Goal: Task Accomplishment & Management: Complete application form

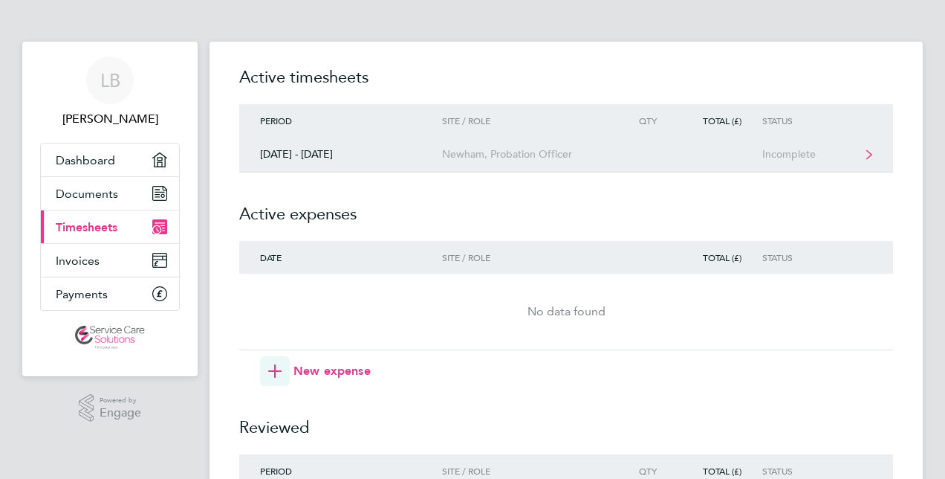
click at [526, 153] on div "Newham, Probation Officer" at bounding box center [527, 154] width 170 height 13
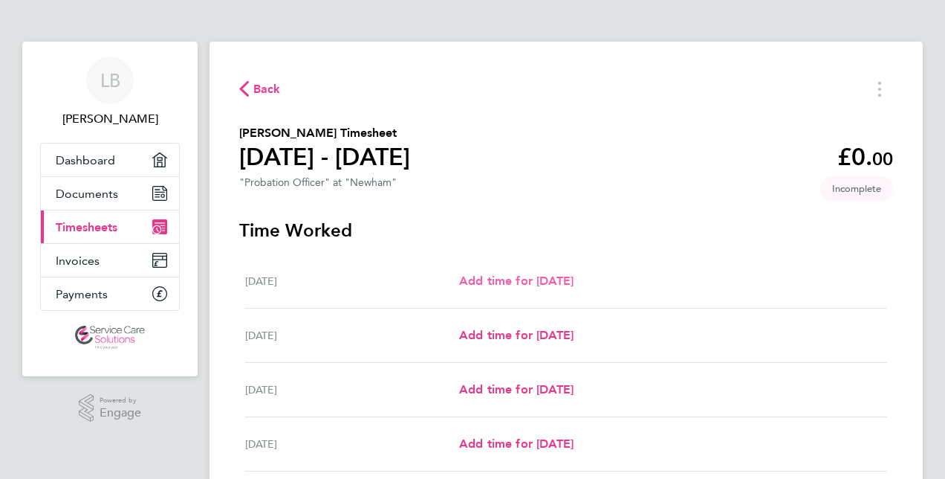
click at [514, 278] on span "Add time for [DATE]" at bounding box center [516, 281] width 114 height 14
select select "30"
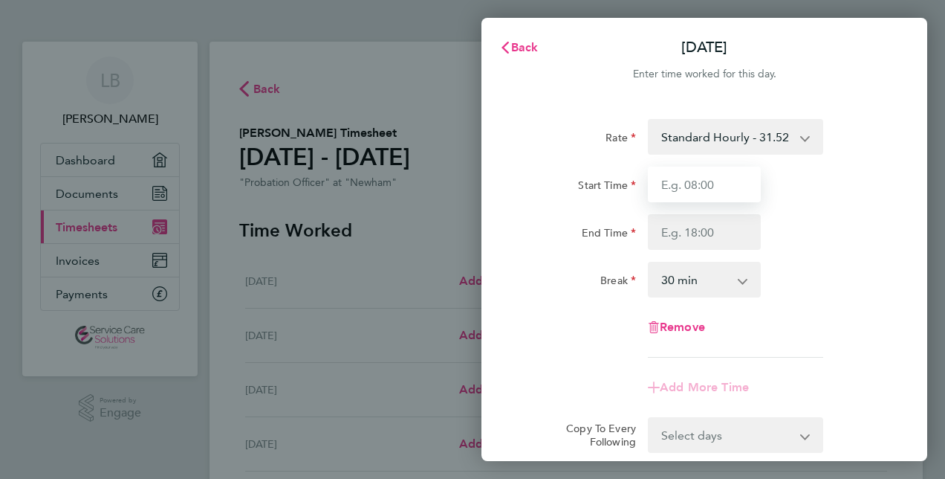
click at [670, 184] on input "Start Time" at bounding box center [704, 185] width 113 height 36
type input "11:00"
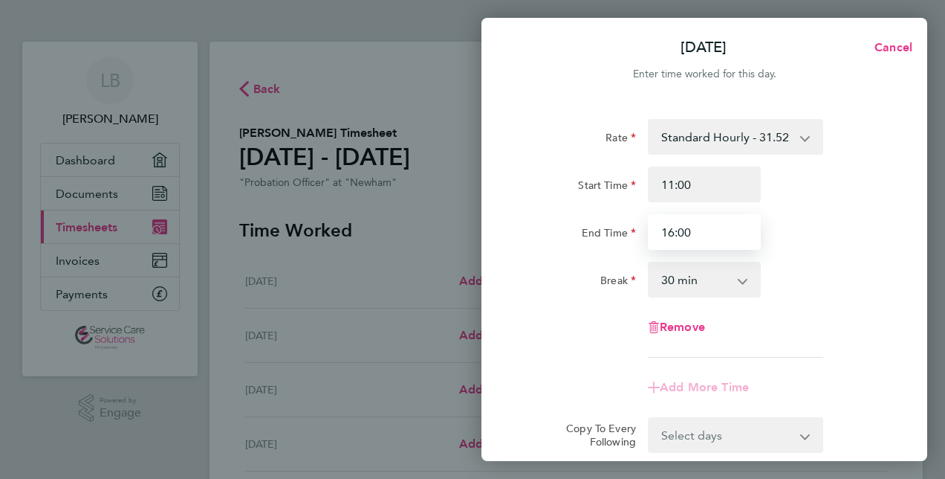
type input "16:00"
click at [677, 279] on select "0 min 15 min 30 min 45 min 60 min 75 min 90 min" at bounding box center [696, 279] width 92 height 33
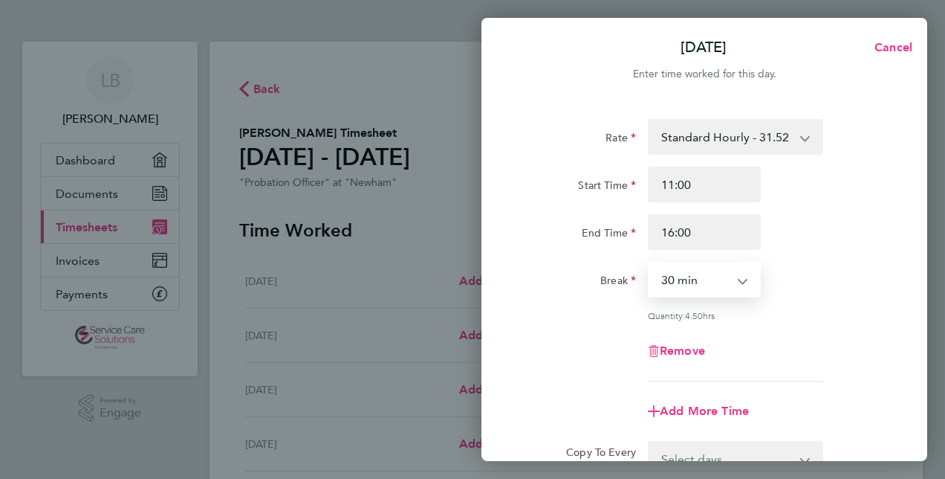
select select "60"
click at [650, 263] on select "0 min 15 min 30 min 45 min 60 min 75 min 90 min" at bounding box center [696, 279] width 92 height 33
click at [592, 371] on div "Rate Standard Hourly - 31.52 Start Time 11:00 End Time 16:00 Break 0 min 15 min…" at bounding box center [704, 250] width 363 height 262
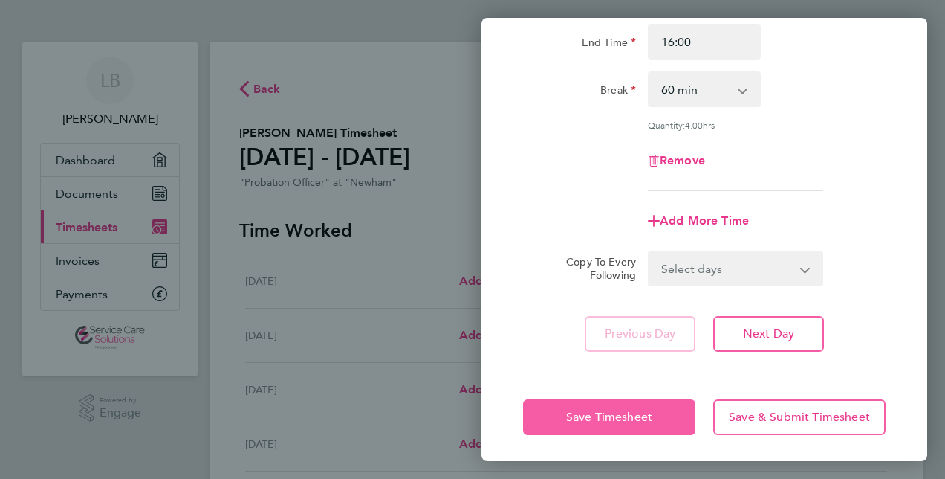
scroll to position [193, 0]
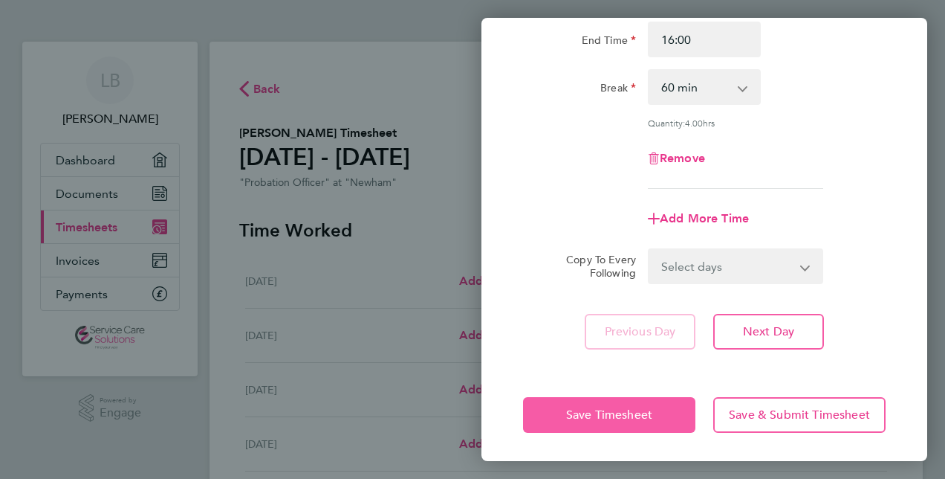
click at [598, 423] on button "Save Timesheet" at bounding box center [609, 415] width 172 height 36
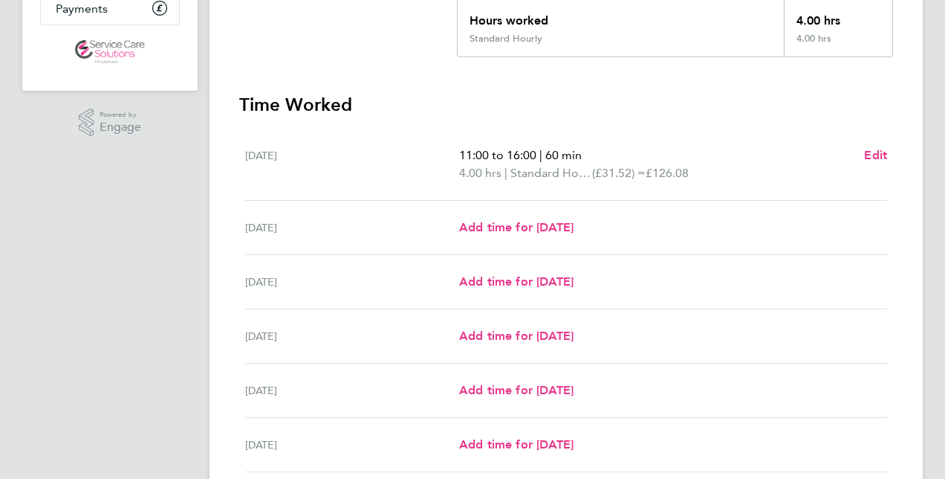
scroll to position [297, 0]
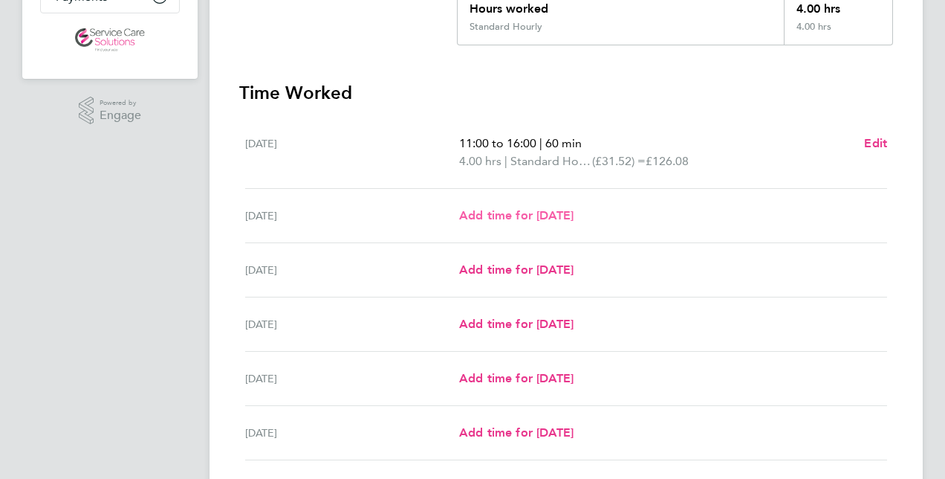
click at [531, 216] on span "Add time for [DATE]" at bounding box center [516, 215] width 114 height 14
select select "30"
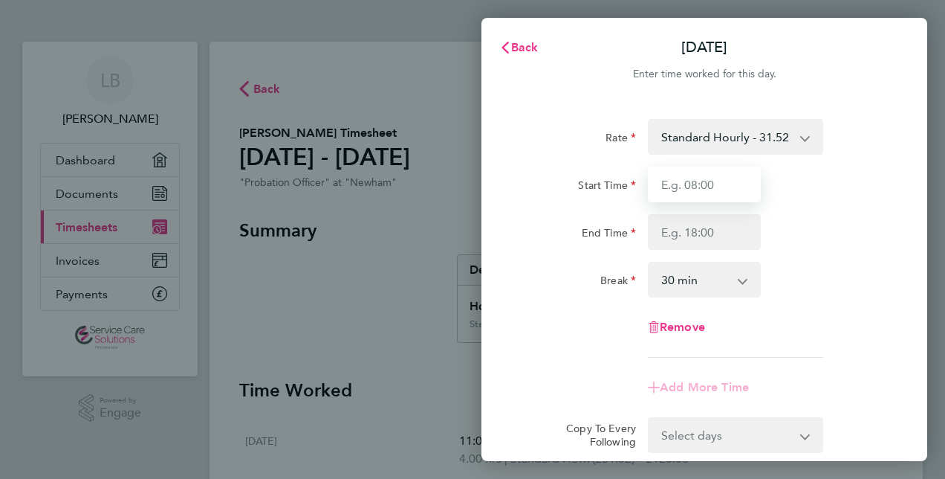
click at [656, 178] on input "Start Time" at bounding box center [704, 185] width 113 height 36
type input "17:00"
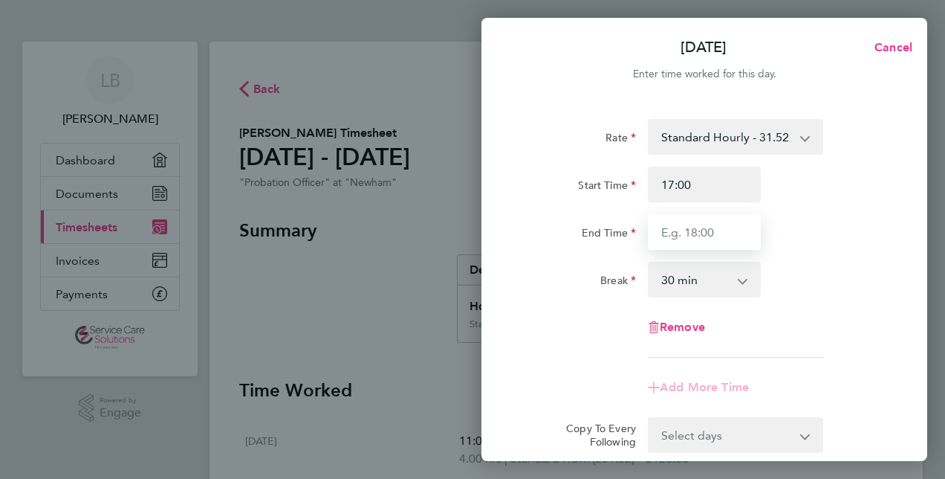
type input "1"
type input "22:00"
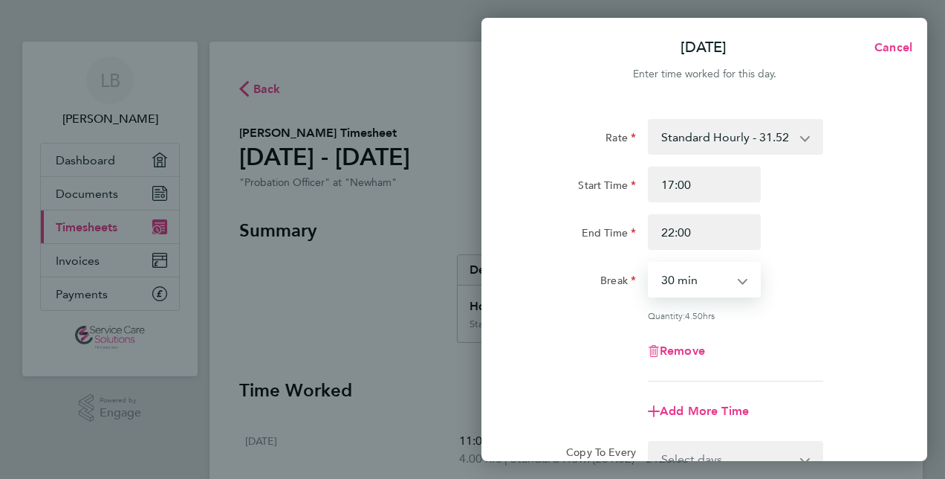
drag, startPoint x: 676, startPoint y: 281, endPoint x: 679, endPoint y: 298, distance: 17.4
click at [676, 281] on select "0 min 15 min 30 min 45 min 60 min 75 min 90 min" at bounding box center [696, 279] width 92 height 33
click at [650, 263] on select "0 min 15 min 30 min 45 min 60 min 75 min 90 min" at bounding box center [696, 279] width 92 height 33
click at [697, 282] on select "0 min 15 min 30 min 45 min 60 min 75 min 90 min" at bounding box center [696, 279] width 92 height 33
select select "60"
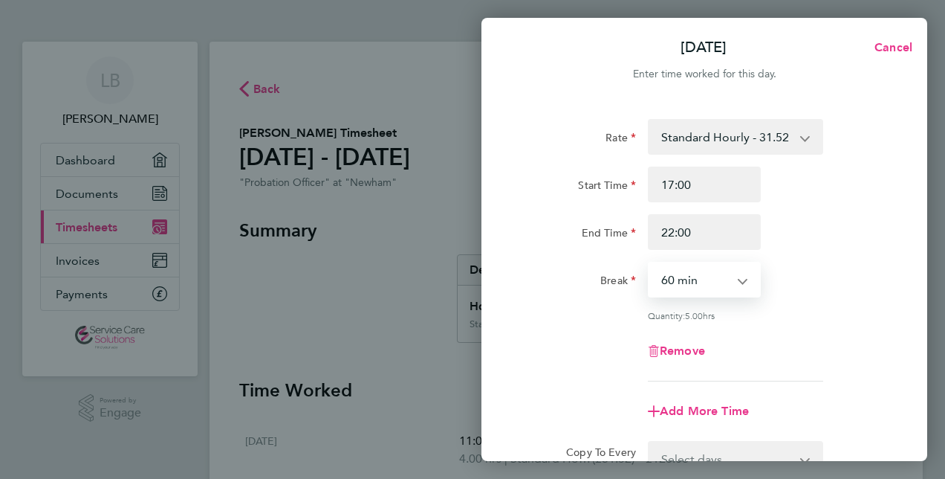
click at [650, 263] on select "0 min 15 min 30 min 45 min 60 min 75 min 90 min" at bounding box center [696, 279] width 92 height 33
click at [561, 369] on div "Rate Standard Hourly - 31.52 Start Time 17:00 End Time 22:00 Break 0 min 15 min…" at bounding box center [704, 250] width 363 height 262
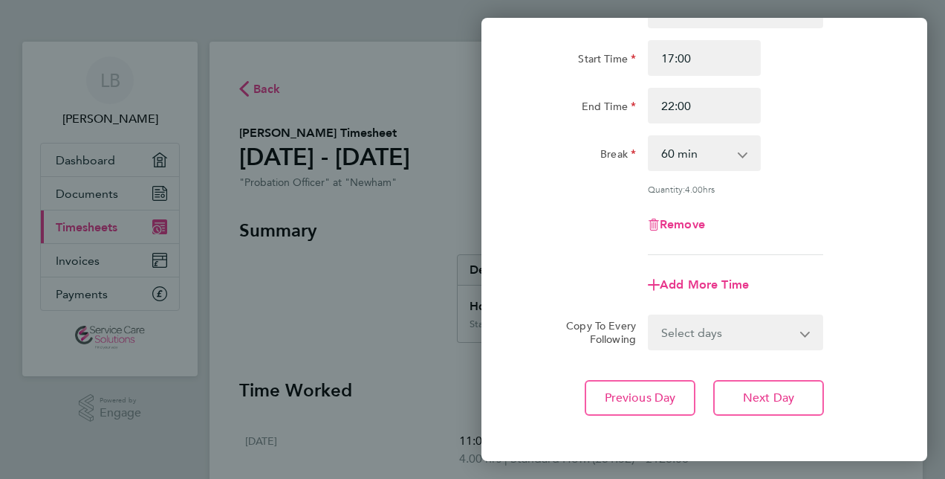
scroll to position [193, 0]
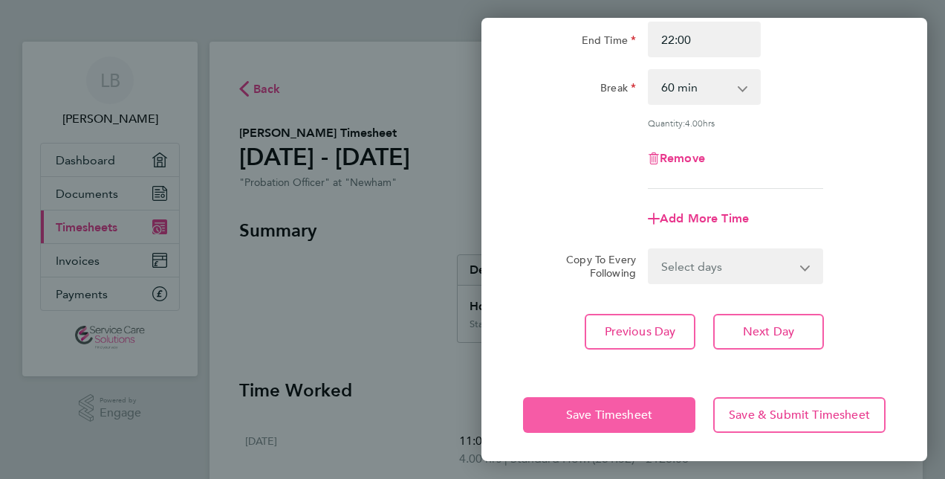
click at [616, 409] on span "Save Timesheet" at bounding box center [609, 414] width 86 height 15
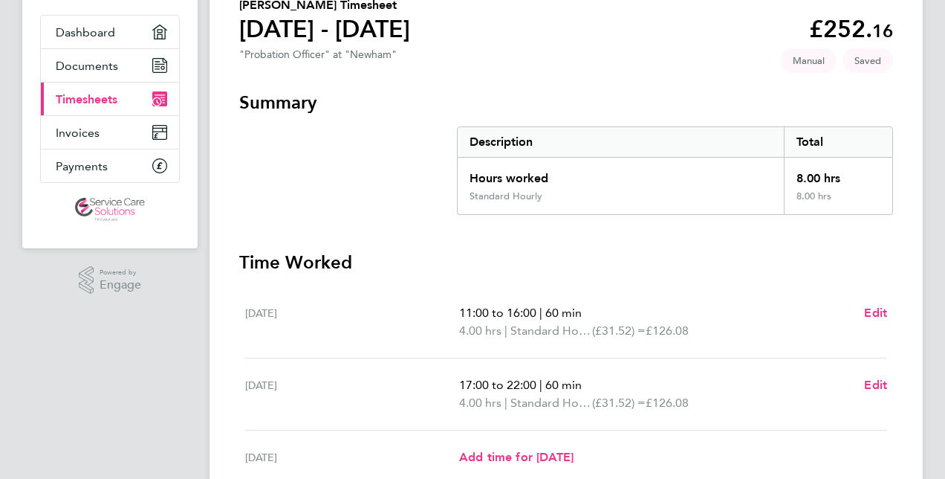
scroll to position [108, 0]
